Goal: Navigation & Orientation: Find specific page/section

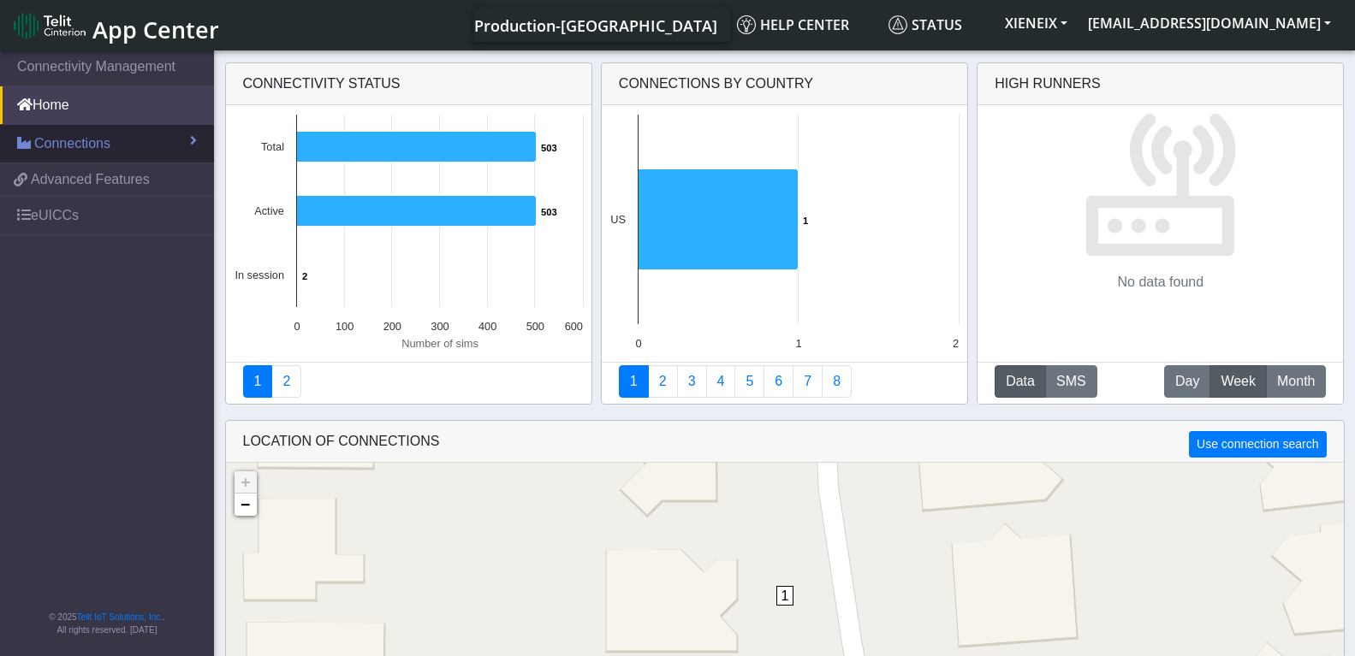
click at [107, 147] on span "Connections" at bounding box center [72, 143] width 76 height 21
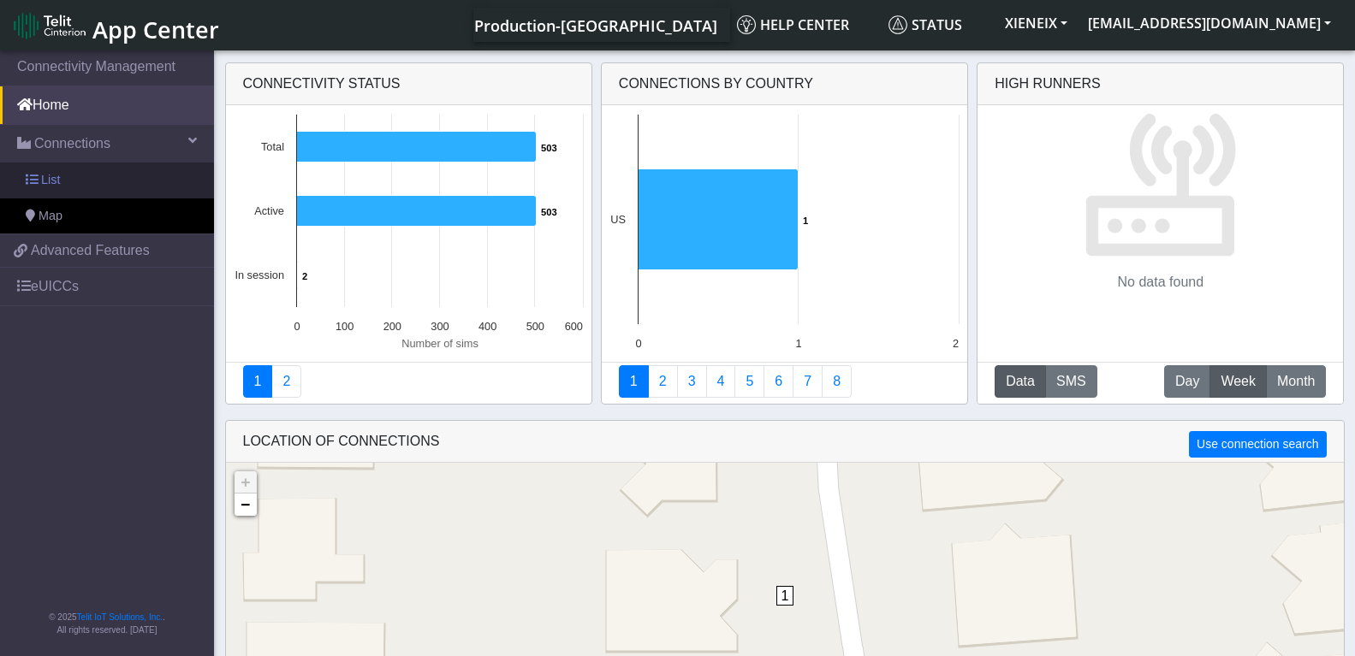
click at [82, 181] on link "List" at bounding box center [107, 181] width 214 height 36
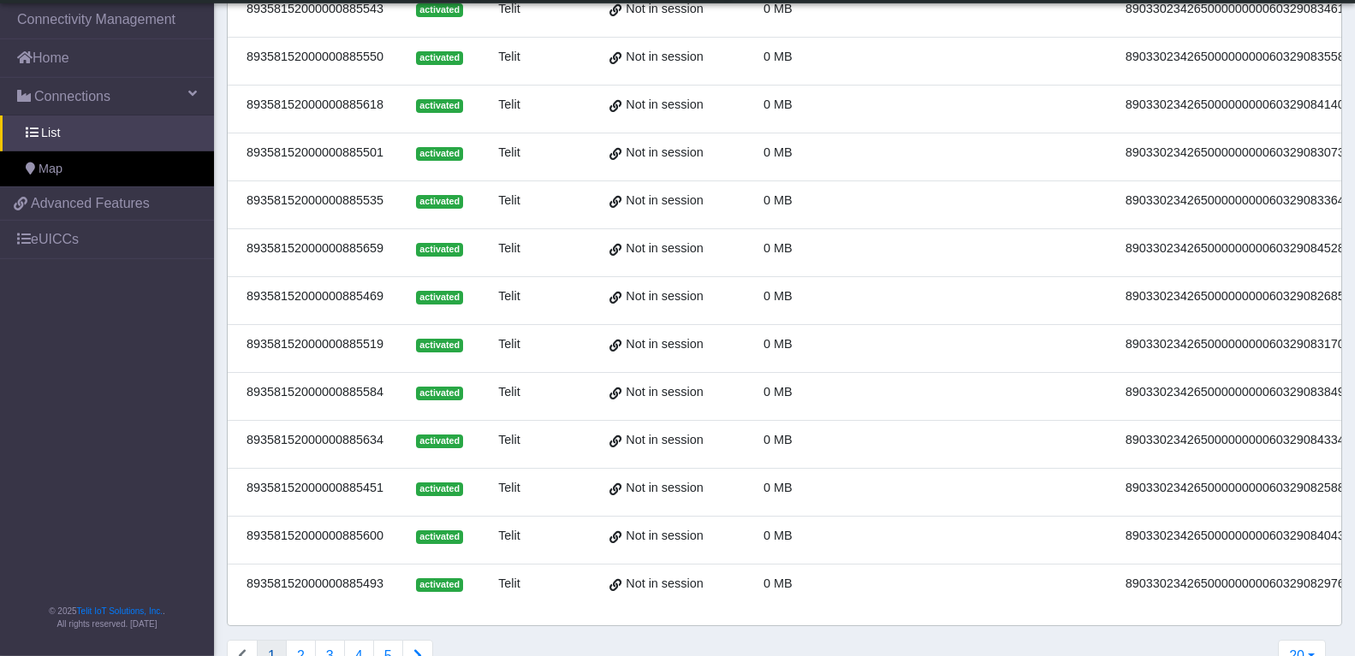
scroll to position [572, 0]
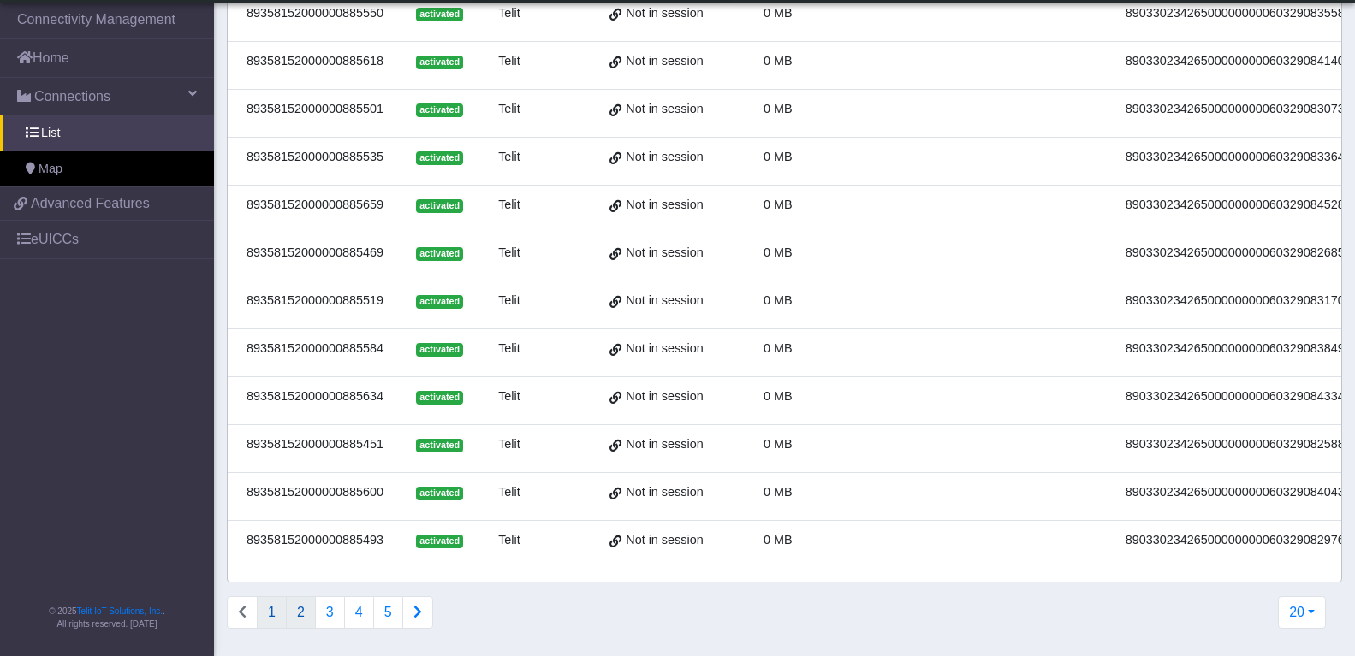
click at [294, 617] on button "2" at bounding box center [301, 612] width 30 height 33
click at [325, 619] on button "3" at bounding box center [330, 612] width 30 height 33
click at [354, 608] on button "4" at bounding box center [359, 612] width 30 height 33
click at [365, 619] on button "5" at bounding box center [359, 612] width 30 height 33
click at [363, 616] on button "6" at bounding box center [359, 612] width 30 height 33
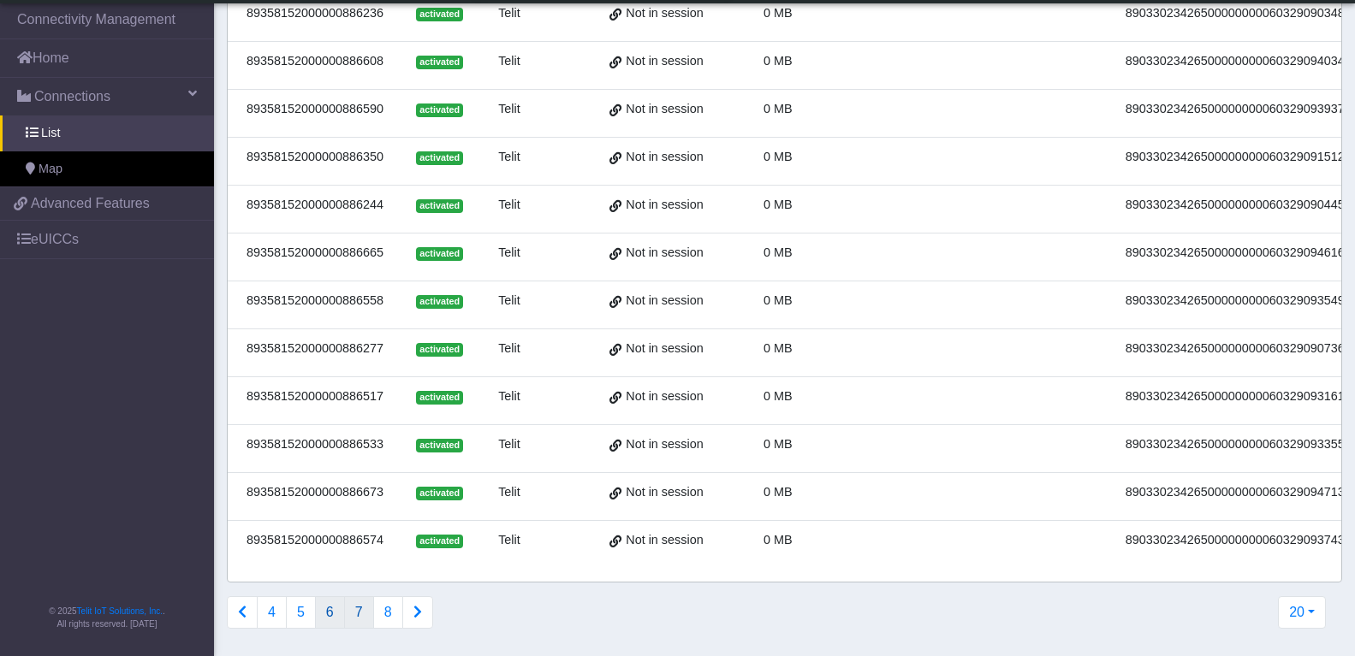
drag, startPoint x: 365, startPoint y: 612, endPoint x: 577, endPoint y: 531, distance: 226.1
click at [366, 612] on button "7" at bounding box center [359, 612] width 30 height 33
click at [369, 607] on button "8" at bounding box center [359, 612] width 30 height 33
click at [358, 615] on button "9" at bounding box center [359, 612] width 30 height 33
click at [368, 616] on button "10" at bounding box center [363, 612] width 38 height 33
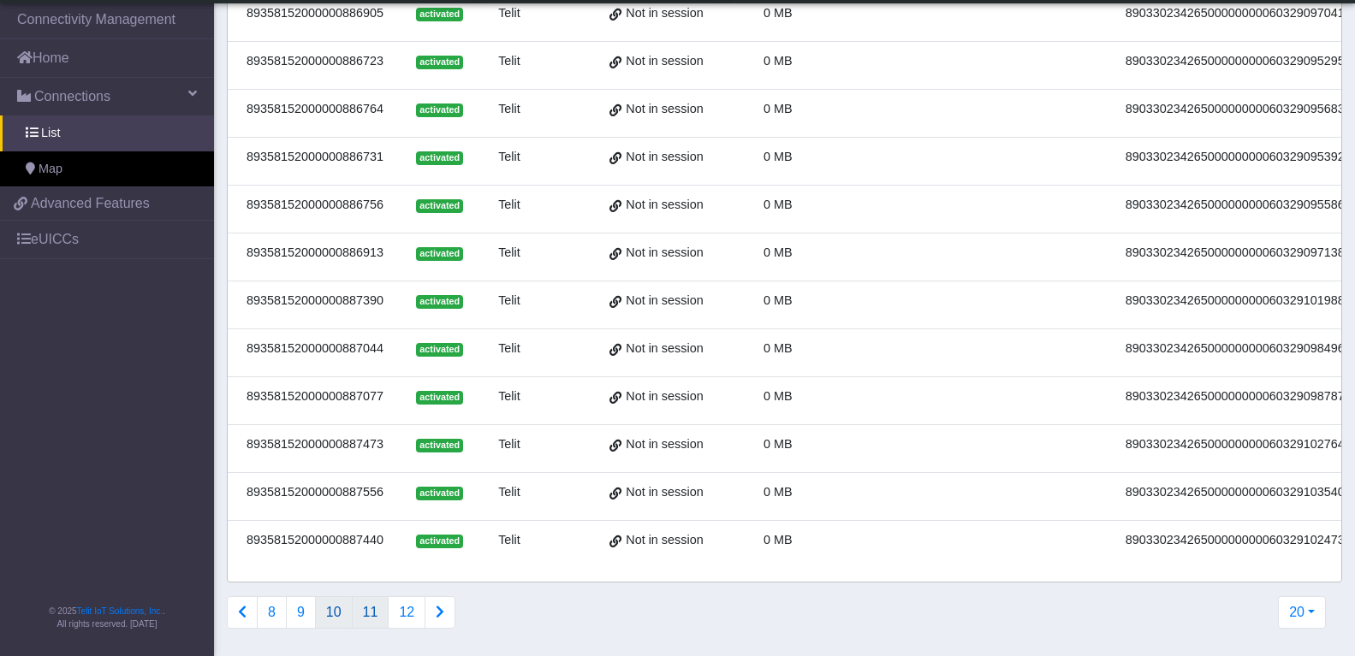
click at [380, 617] on button "11" at bounding box center [371, 612] width 38 height 33
click at [372, 615] on button "12" at bounding box center [378, 612] width 38 height 33
click at [388, 619] on button "13" at bounding box center [385, 612] width 38 height 33
click at [394, 613] on button "14" at bounding box center [385, 612] width 38 height 33
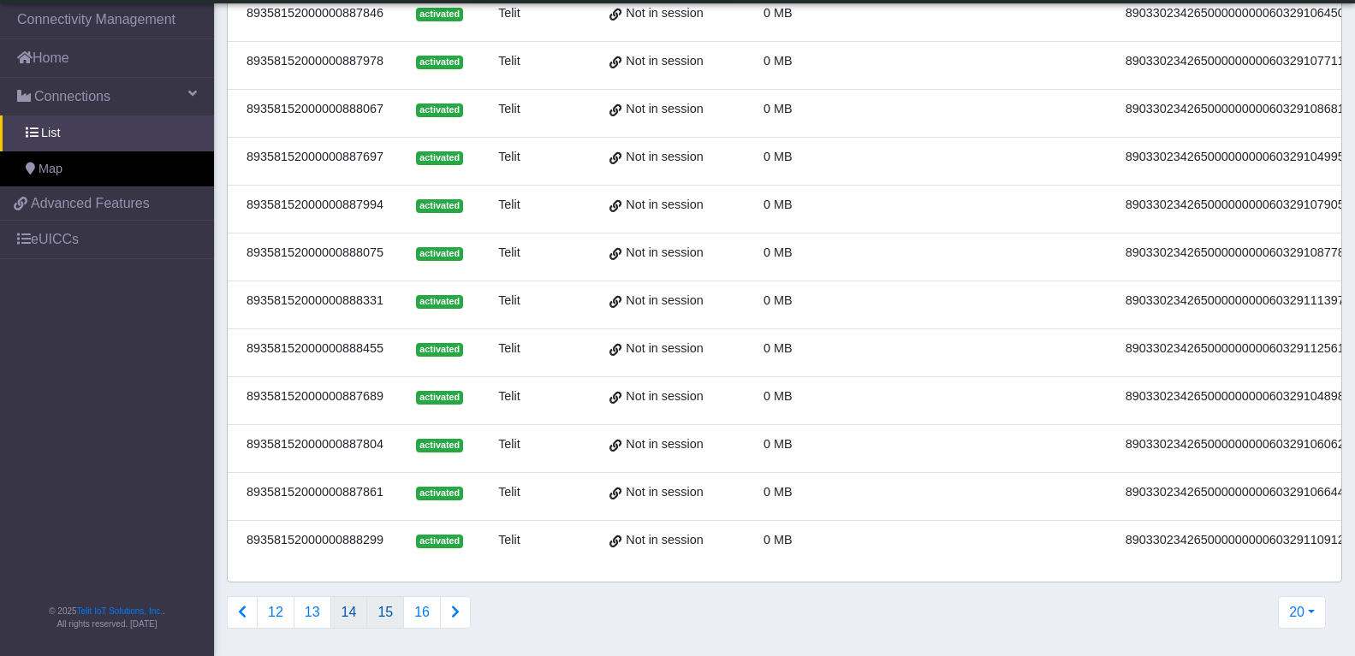
click at [373, 611] on button "15" at bounding box center [385, 612] width 38 height 33
click at [381, 613] on button "16" at bounding box center [385, 612] width 38 height 33
click at [389, 616] on button "17" at bounding box center [385, 612] width 38 height 33
click at [403, 610] on button "19" at bounding box center [422, 612] width 38 height 33
click at [384, 621] on button "20" at bounding box center [385, 612] width 38 height 33
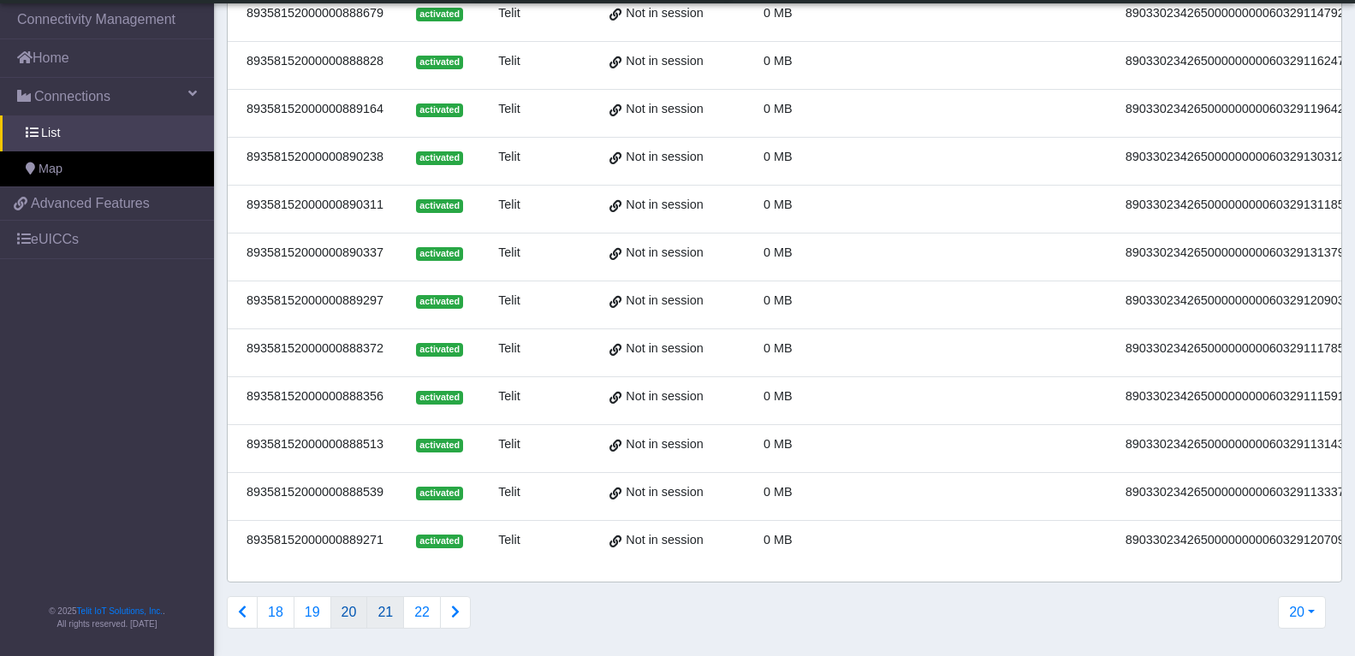
click at [382, 600] on button "21" at bounding box center [385, 612] width 38 height 33
click at [384, 614] on button "22" at bounding box center [385, 612] width 38 height 33
click at [382, 612] on button "23" at bounding box center [385, 612] width 38 height 33
click at [384, 615] on button "24" at bounding box center [385, 612] width 38 height 33
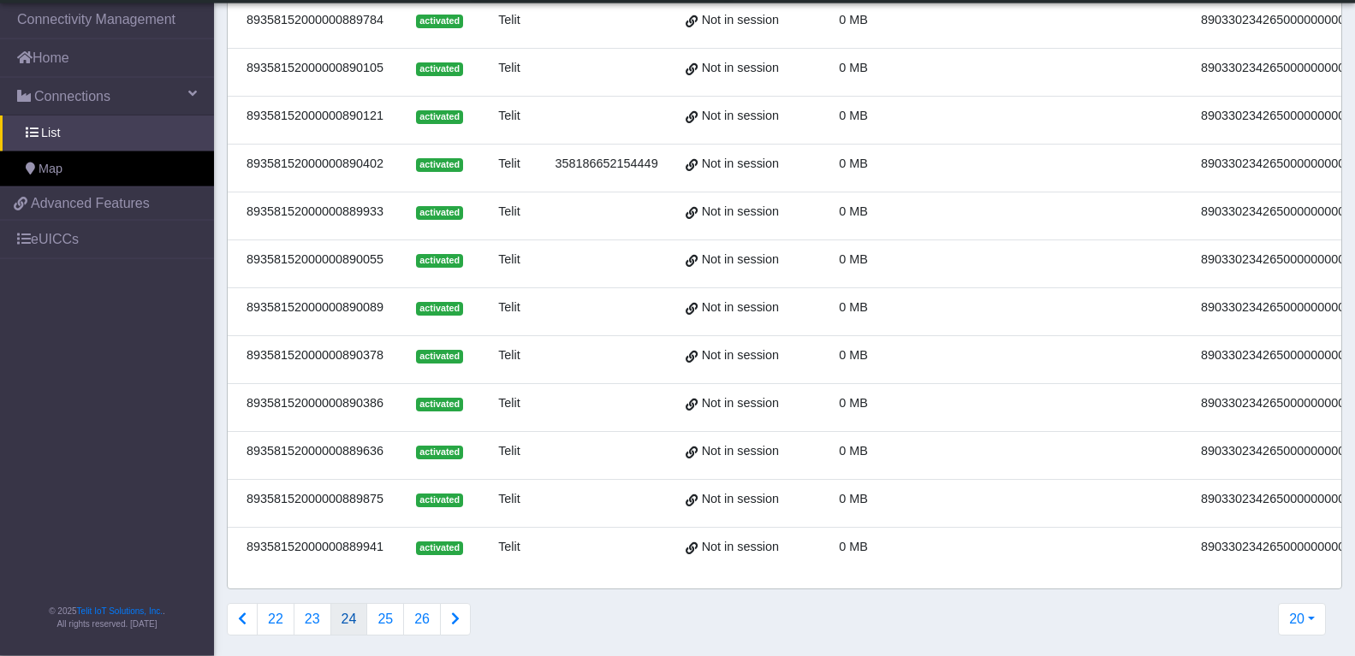
scroll to position [572, 0]
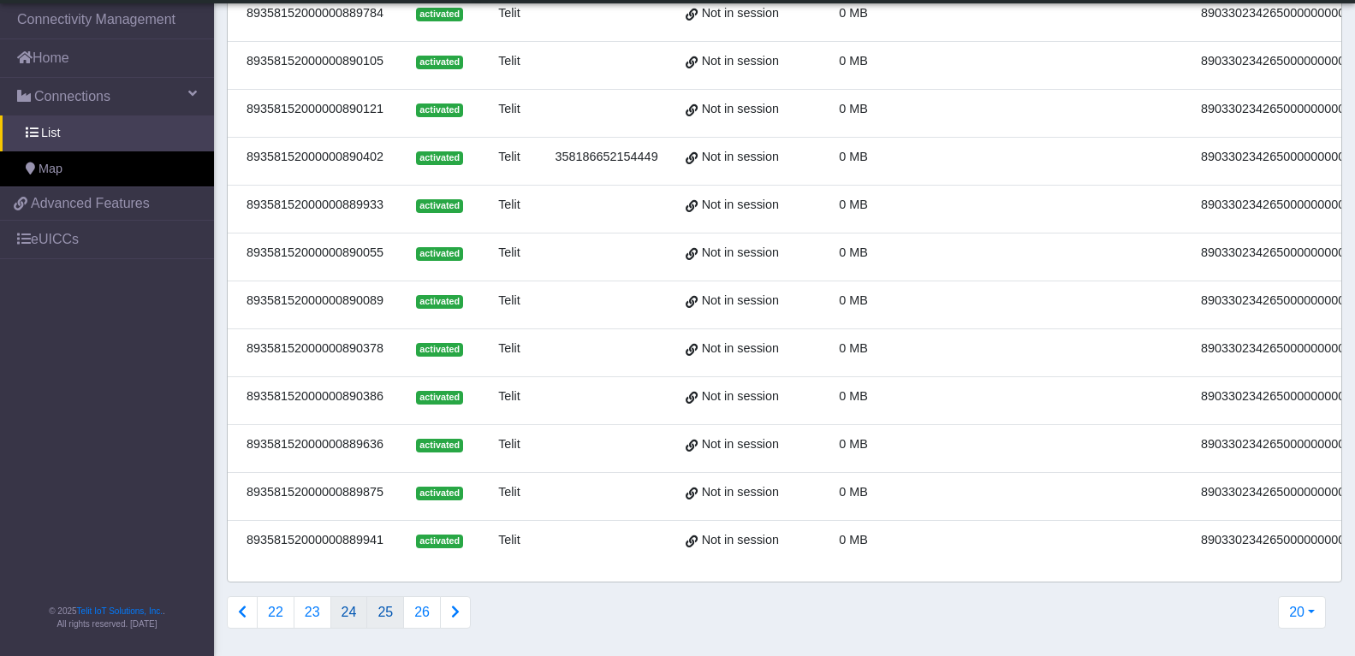
click at [381, 618] on button "25" at bounding box center [385, 612] width 38 height 33
click at [414, 603] on button "26" at bounding box center [422, 612] width 38 height 33
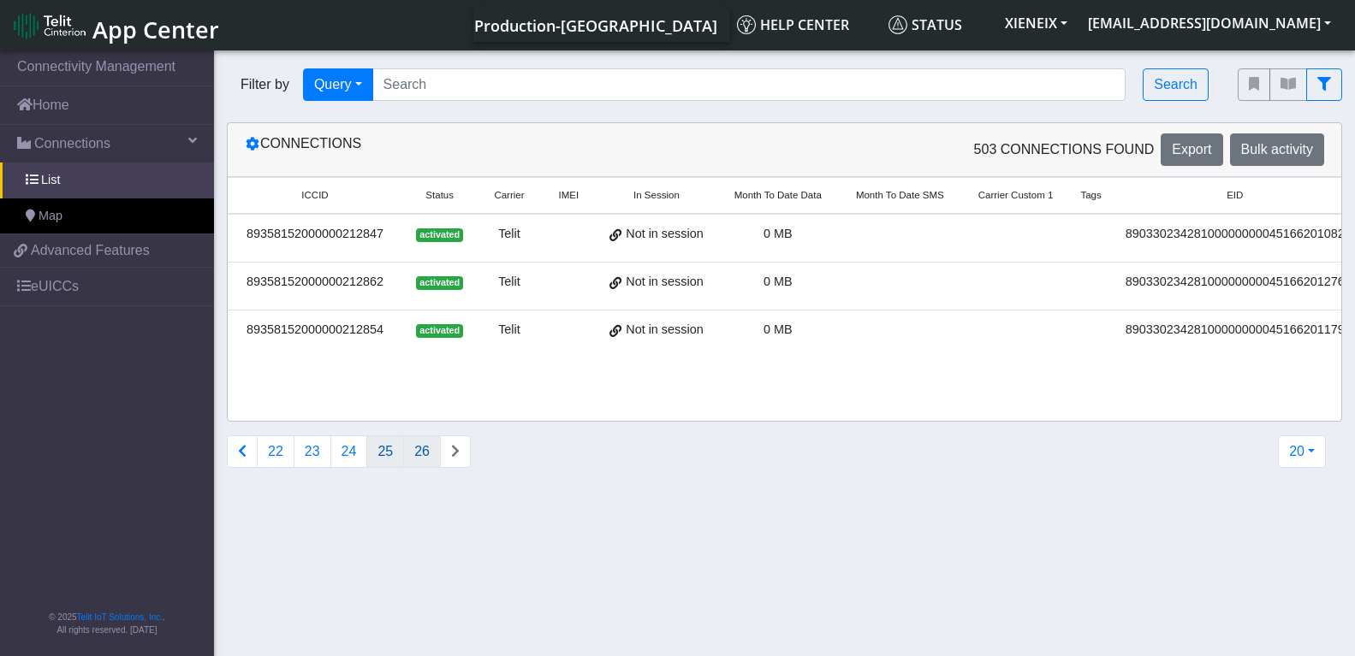
click at [392, 455] on button "25" at bounding box center [385, 452] width 38 height 33
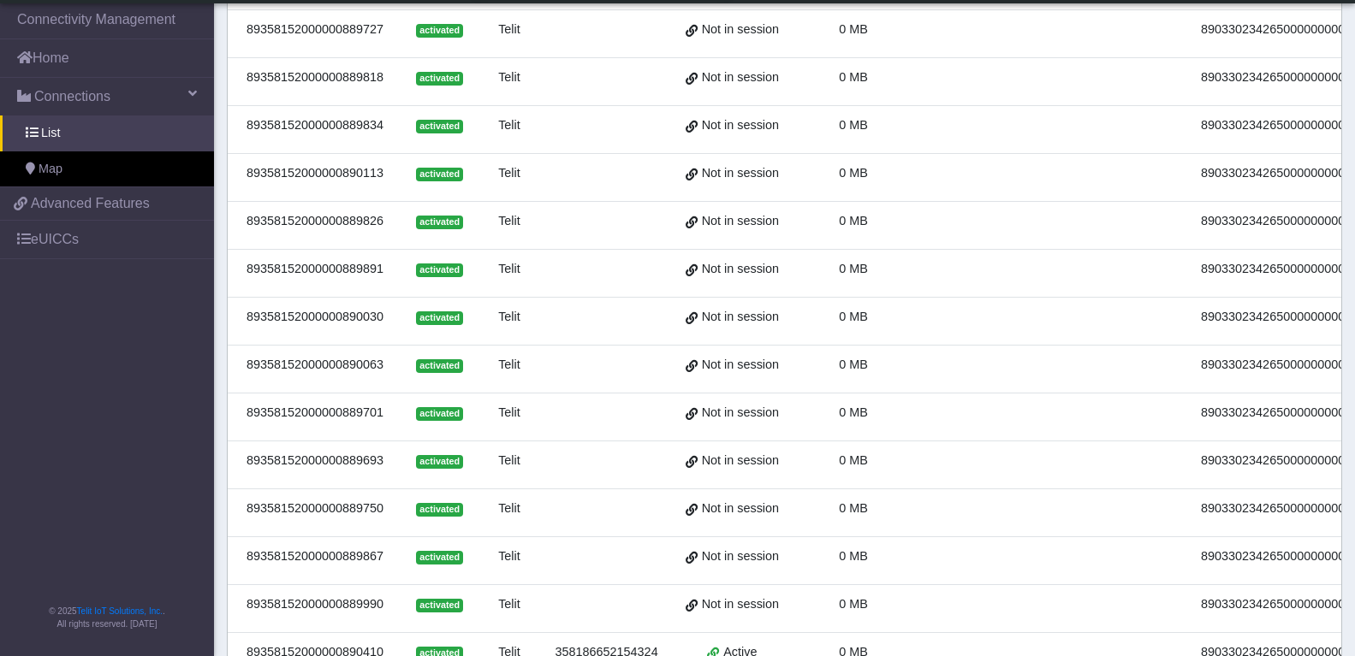
scroll to position [572, 0]
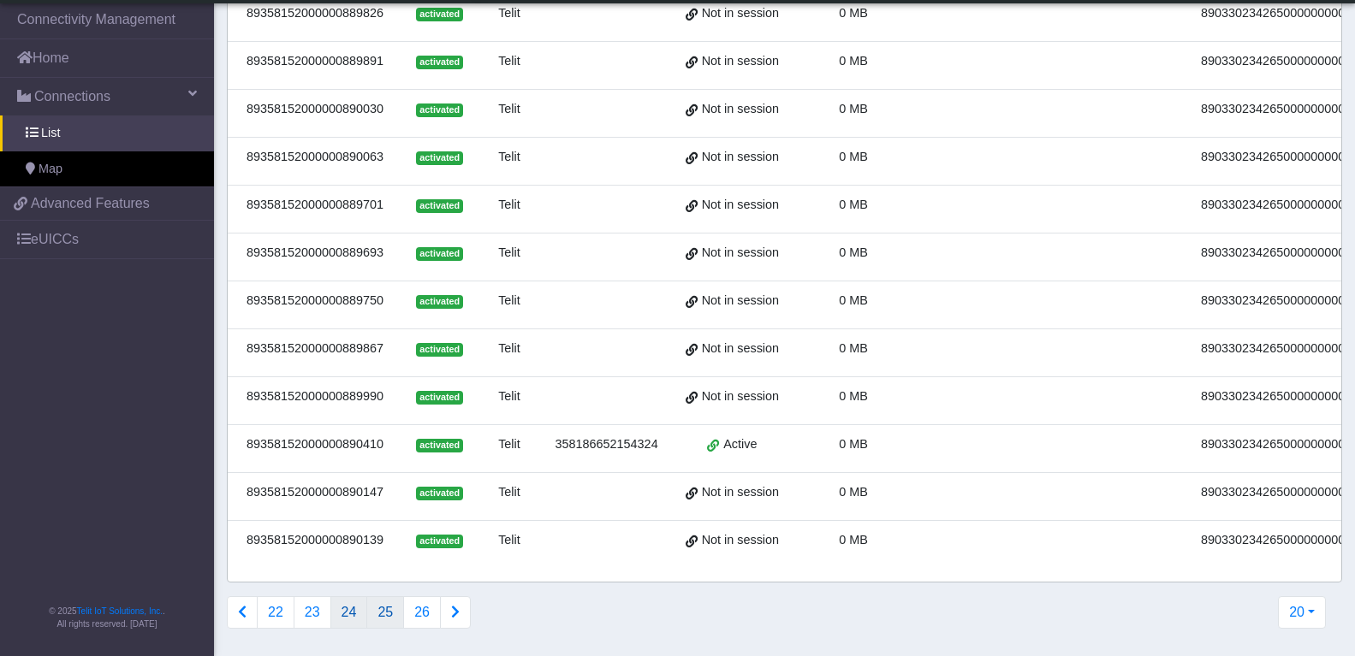
click at [347, 608] on button "24" at bounding box center [349, 612] width 38 height 33
click at [388, 616] on button "25" at bounding box center [385, 612] width 38 height 33
